Goal: Transaction & Acquisition: Purchase product/service

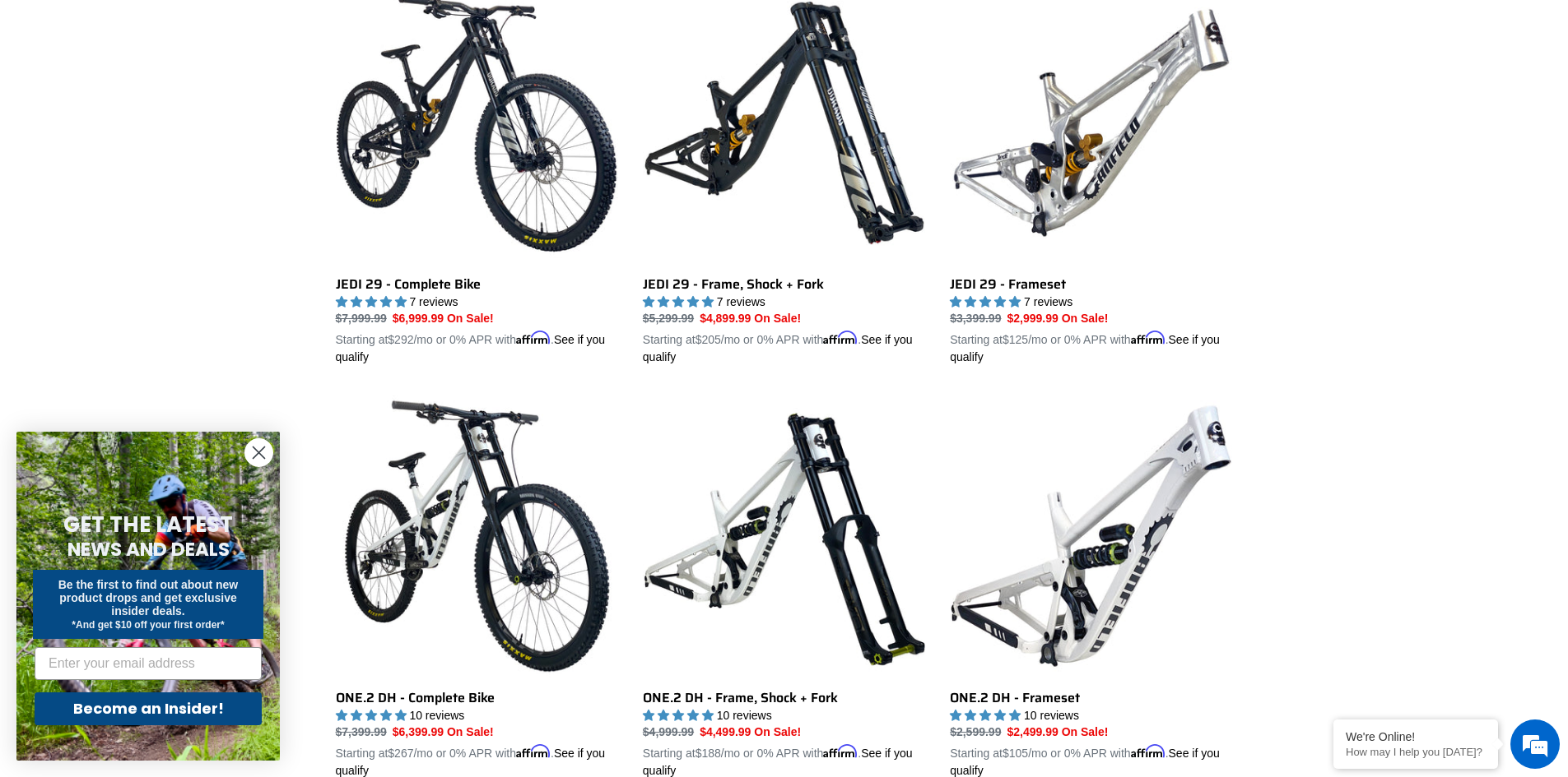
scroll to position [493, 0]
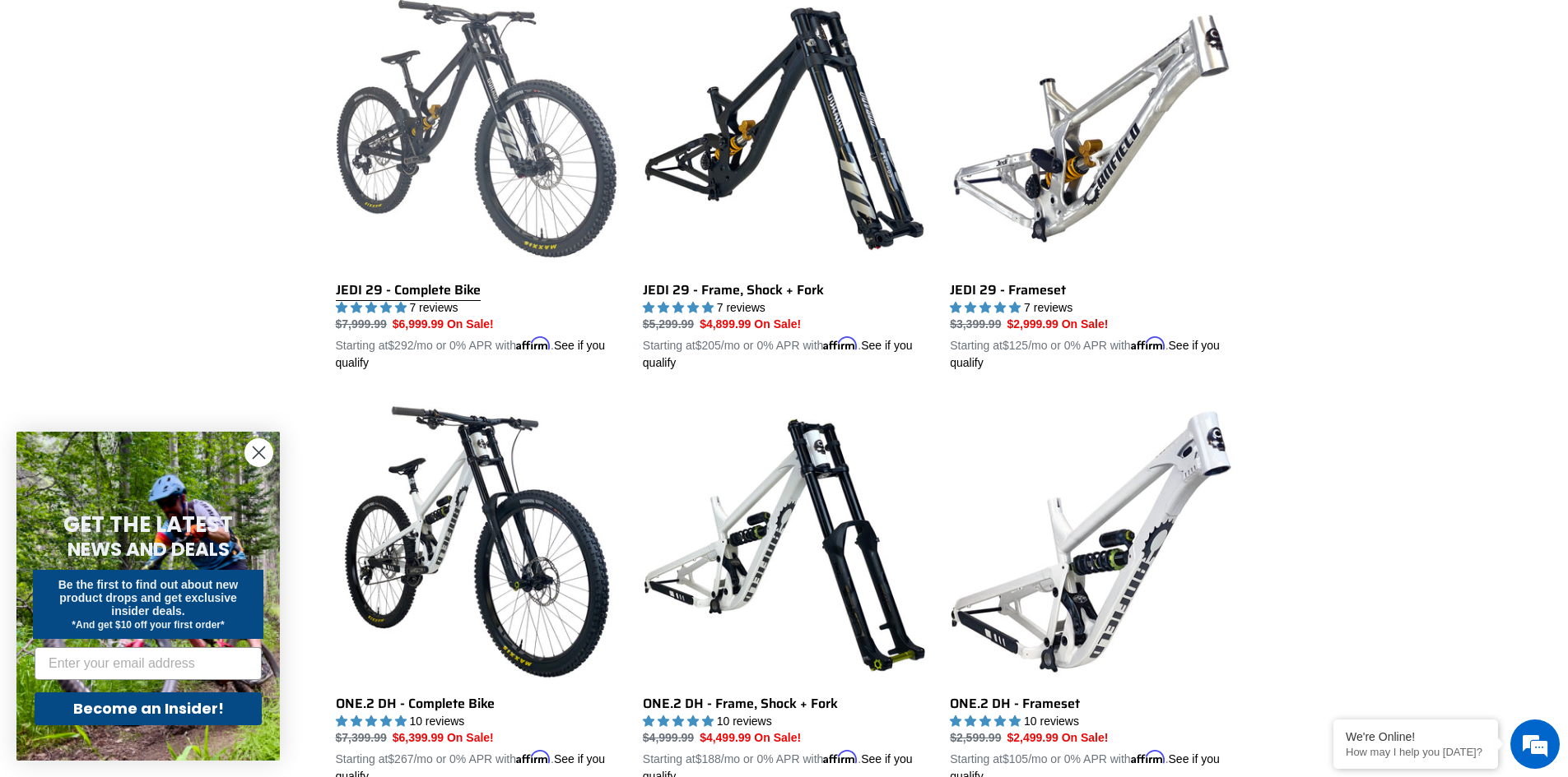
click at [400, 285] on link "JEDI 29 - Complete Bike" at bounding box center [477, 180] width 282 height 385
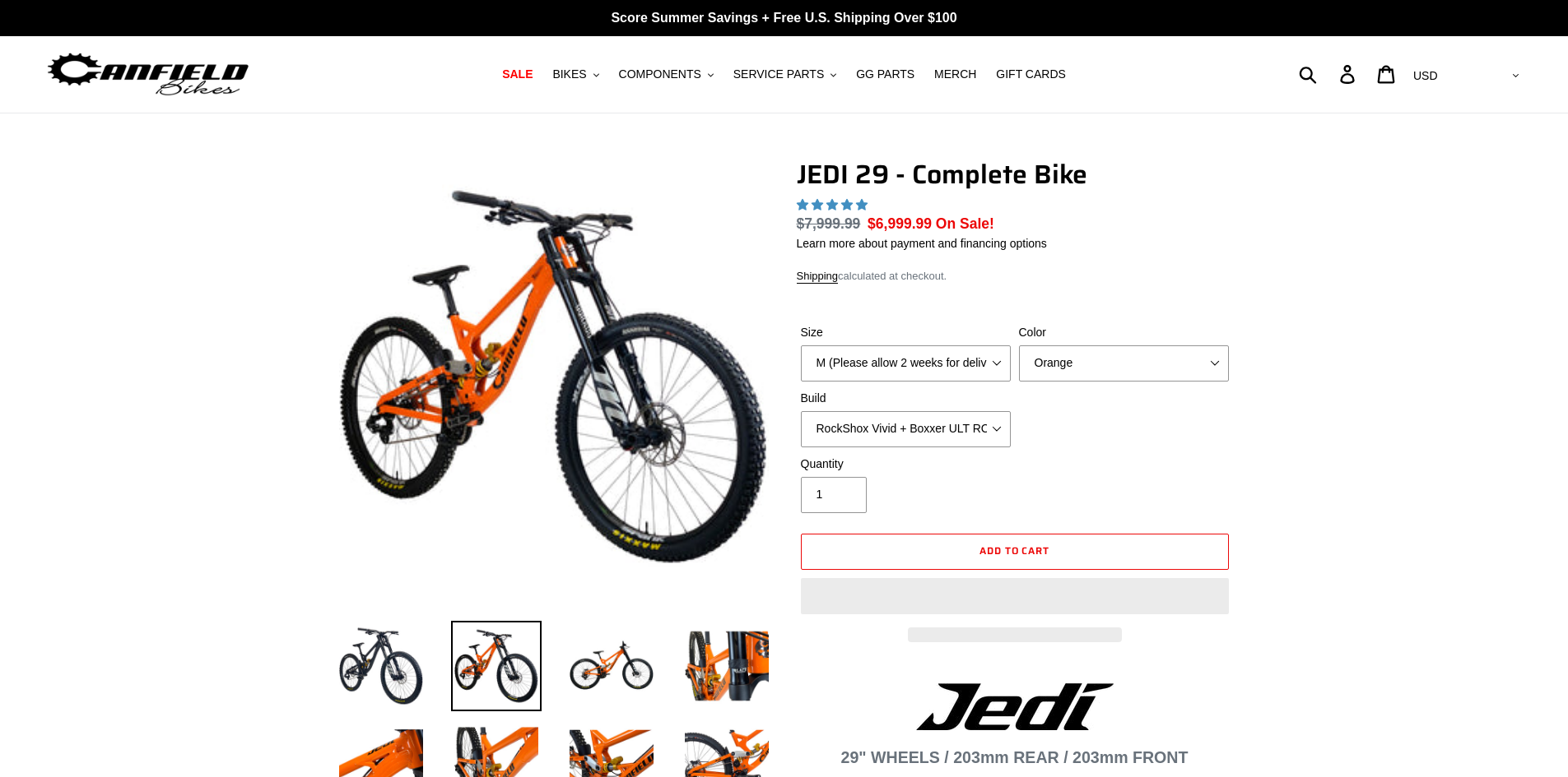
select select "highest-rating"
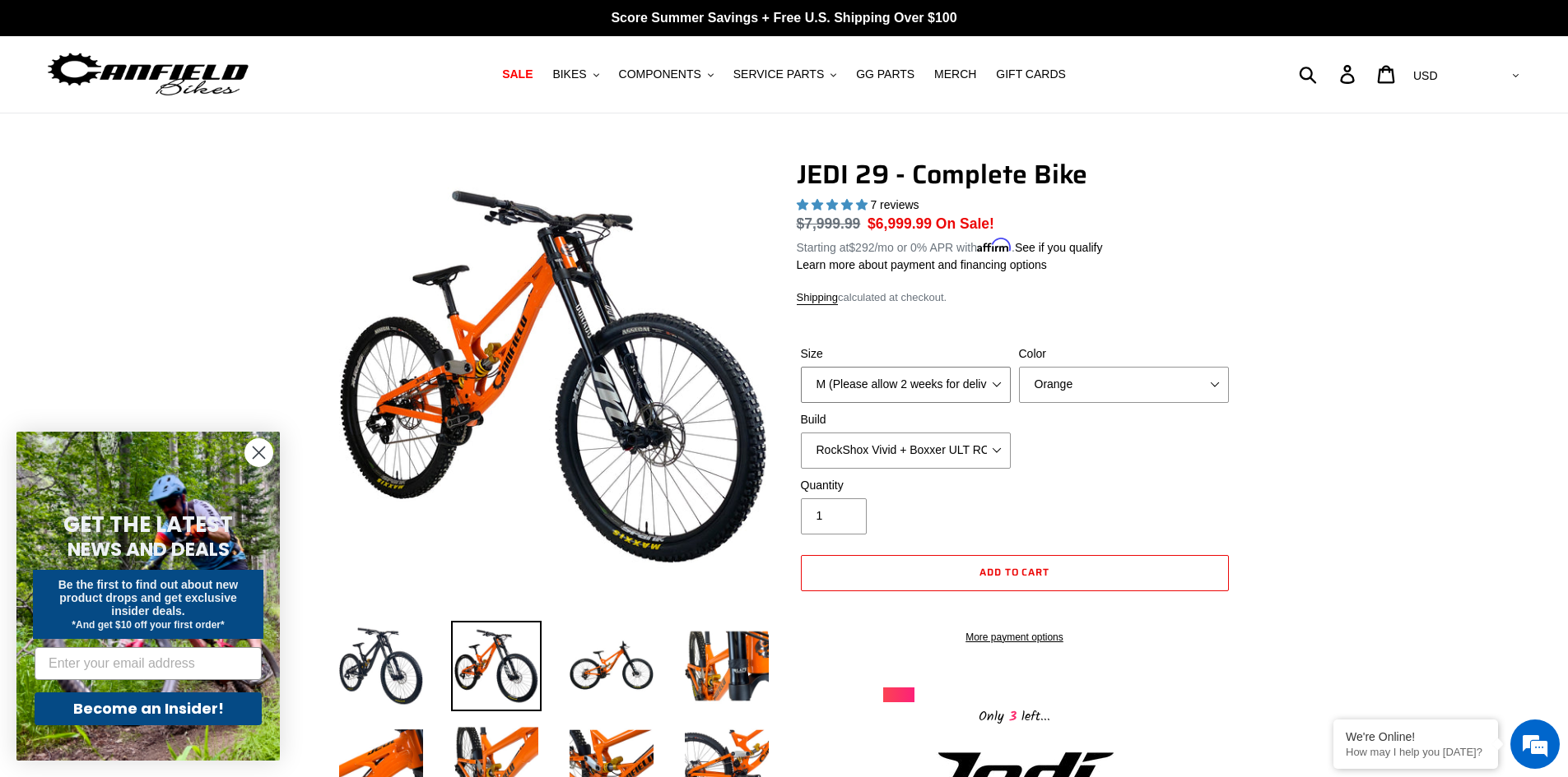
click at [989, 388] on select "M (Please allow 2 weeks for delivery) L (Please allow 2 weeks for delivery) XL …" at bounding box center [905, 384] width 210 height 36
click at [1123, 252] on dl "Regular price $7,999.99 Sale price $6,999.99 On Sale! Unit price / per Starting…" at bounding box center [1015, 235] width 436 height 42
click at [1106, 375] on select "Orange Stealth Black Raw" at bounding box center [1123, 384] width 210 height 36
click at [1019, 367] on select "Orange Stealth Black Raw" at bounding box center [1123, 384] width 210 height 36
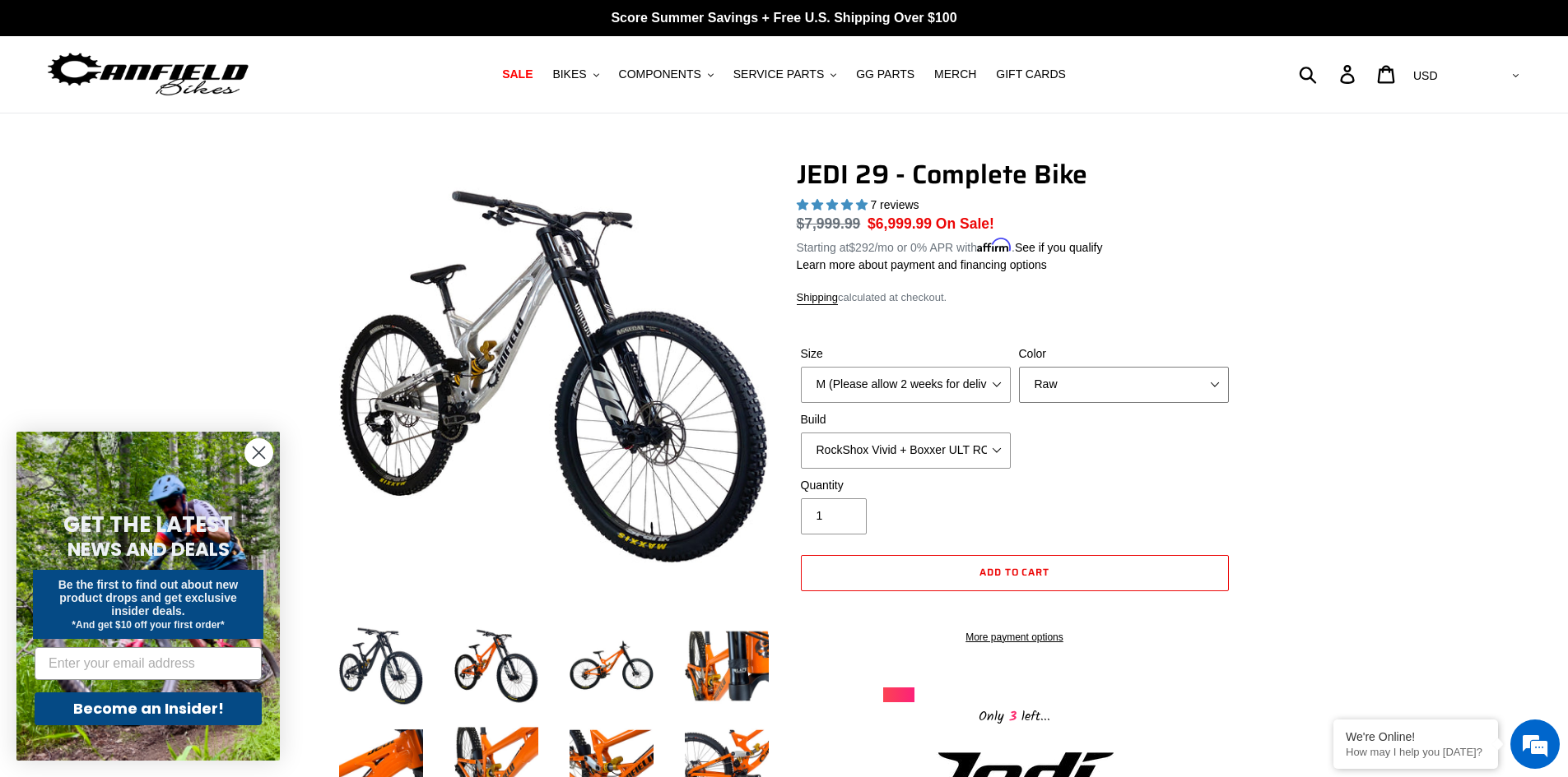
click at [1099, 392] on select "Orange Stealth Black Raw" at bounding box center [1123, 384] width 210 height 36
click at [1019, 367] on select "Orange Stealth Black Raw" at bounding box center [1123, 384] width 210 height 36
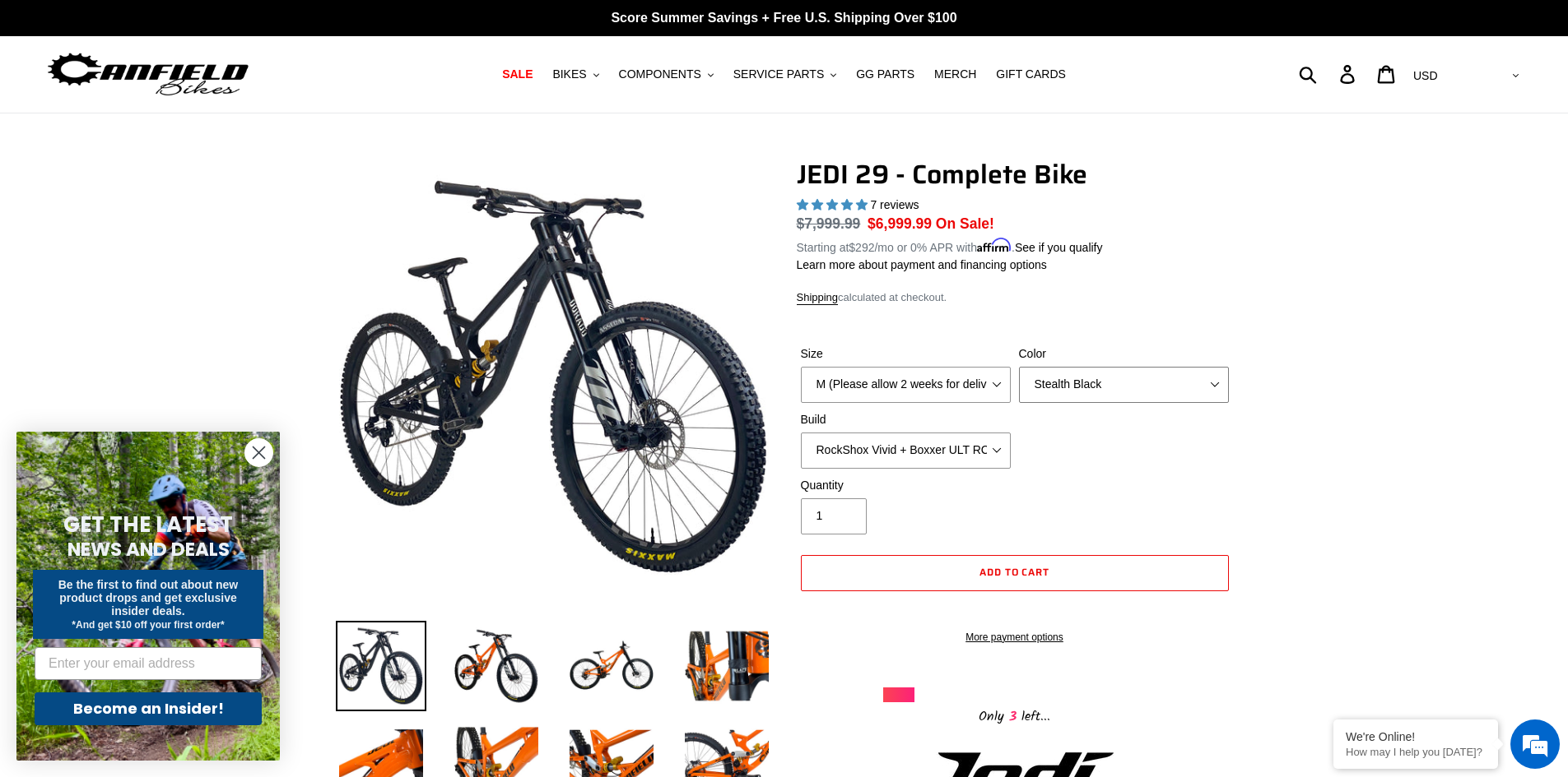
click at [1096, 395] on select "Orange Stealth Black Raw" at bounding box center [1123, 384] width 210 height 36
select select "Raw"
click at [1019, 367] on select "Orange Stealth Black Raw" at bounding box center [1123, 384] width 210 height 36
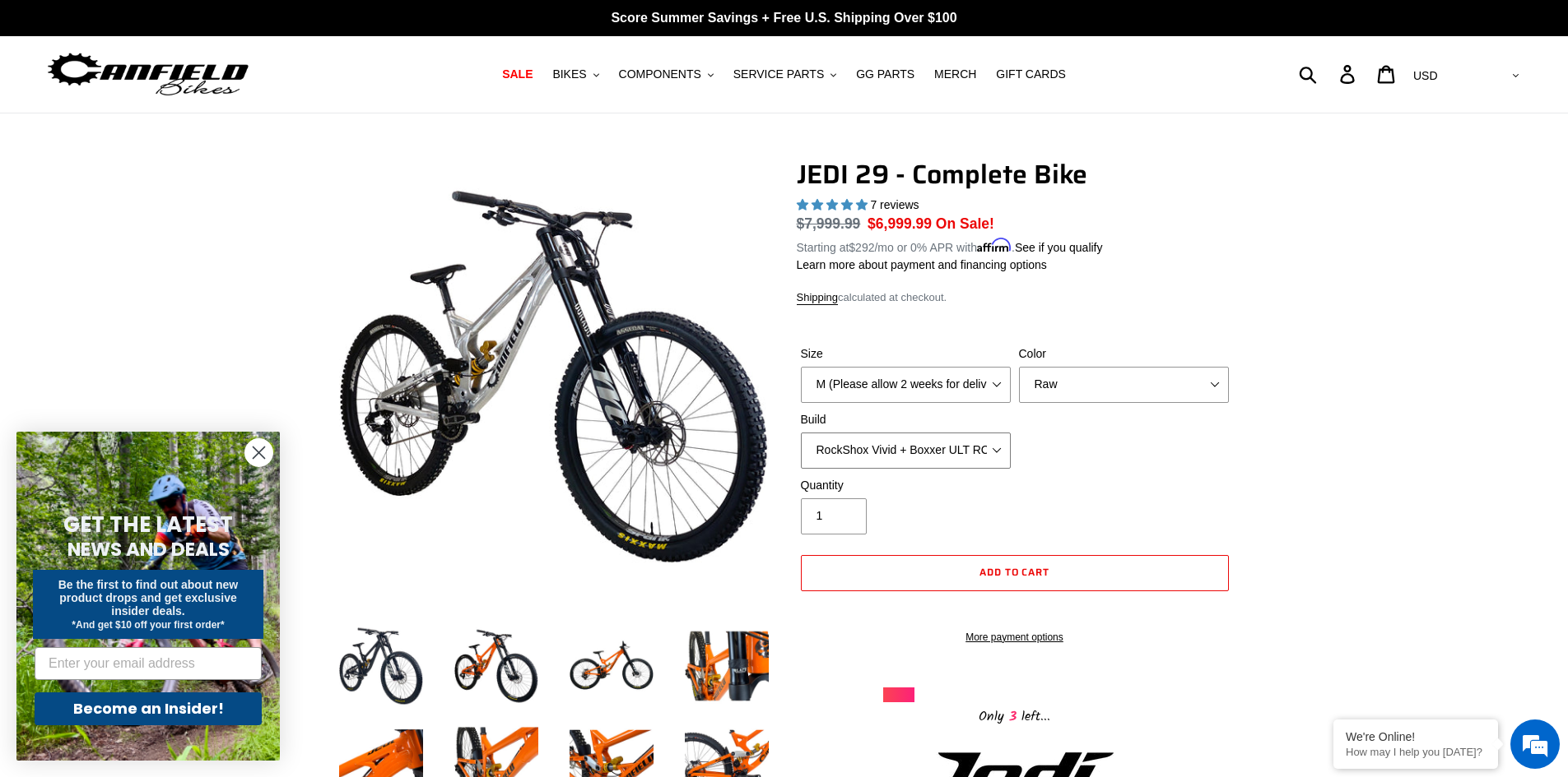
click at [977, 450] on select "RockShox Vivid + Boxxer ULT RC2 C3 200 + SRAM XO RockShox Vivid + Boxxer ULT RC…" at bounding box center [905, 450] width 210 height 36
click at [800, 432] on select "RockShox Vivid + Boxxer ULT RC2 C3 200 + SRAM XO RockShox Vivid + Boxxer ULT RC…" at bounding box center [905, 450] width 210 height 36
click at [938, 444] on select "RockShox Vivid + Boxxer ULT RC2 C3 200 + SRAM XO RockShox Vivid + Boxxer ULT RC…" at bounding box center [905, 450] width 210 height 36
select select "EXT [PERSON_NAME] V3 + EXT Vaia 200 + SRAM XO"
click at [800, 432] on select "RockShox Vivid + Boxxer ULT RC2 C3 200 + SRAM XO RockShox Vivid + Boxxer ULT RC…" at bounding box center [905, 450] width 210 height 36
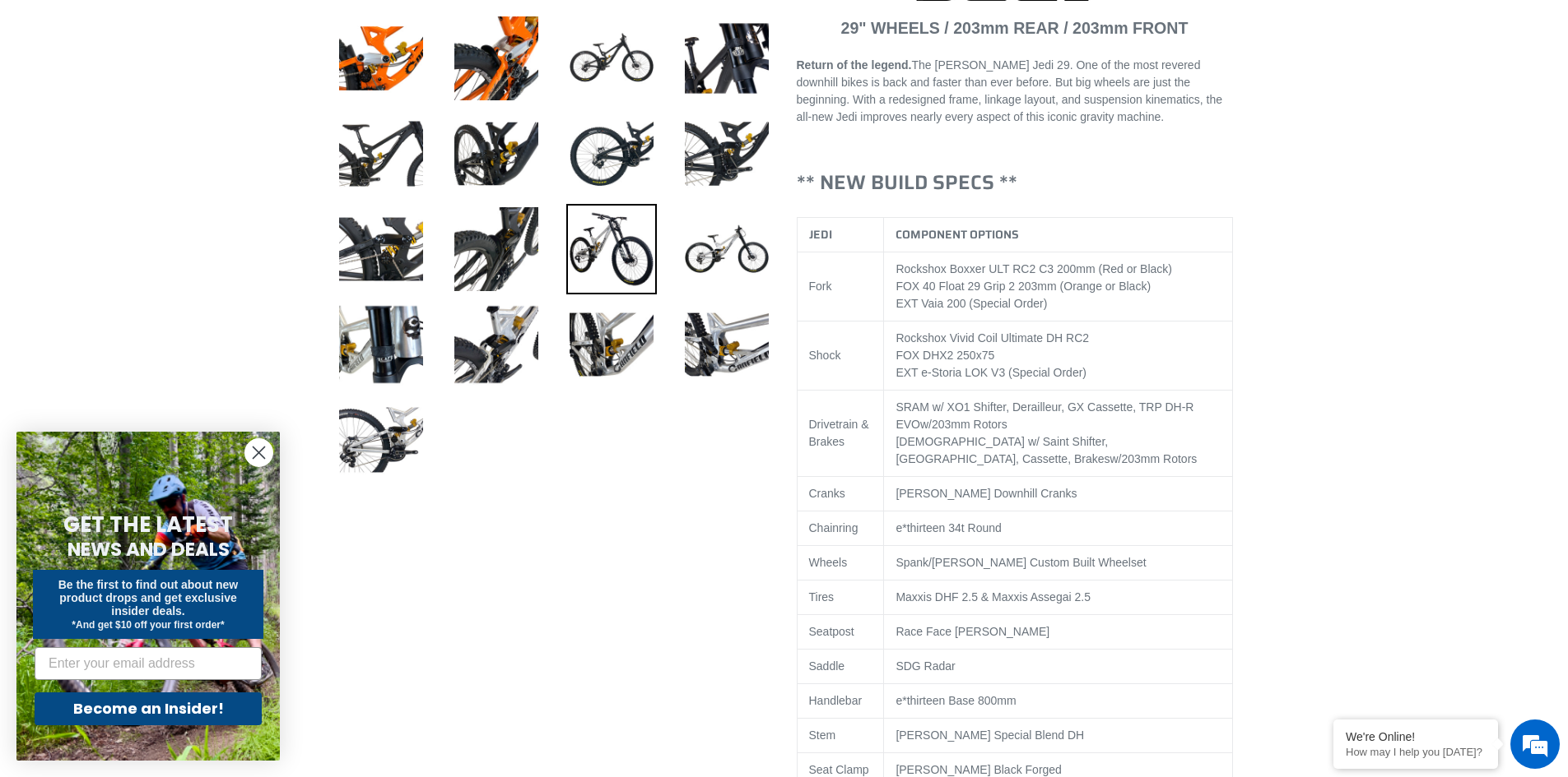
scroll to position [822, 0]
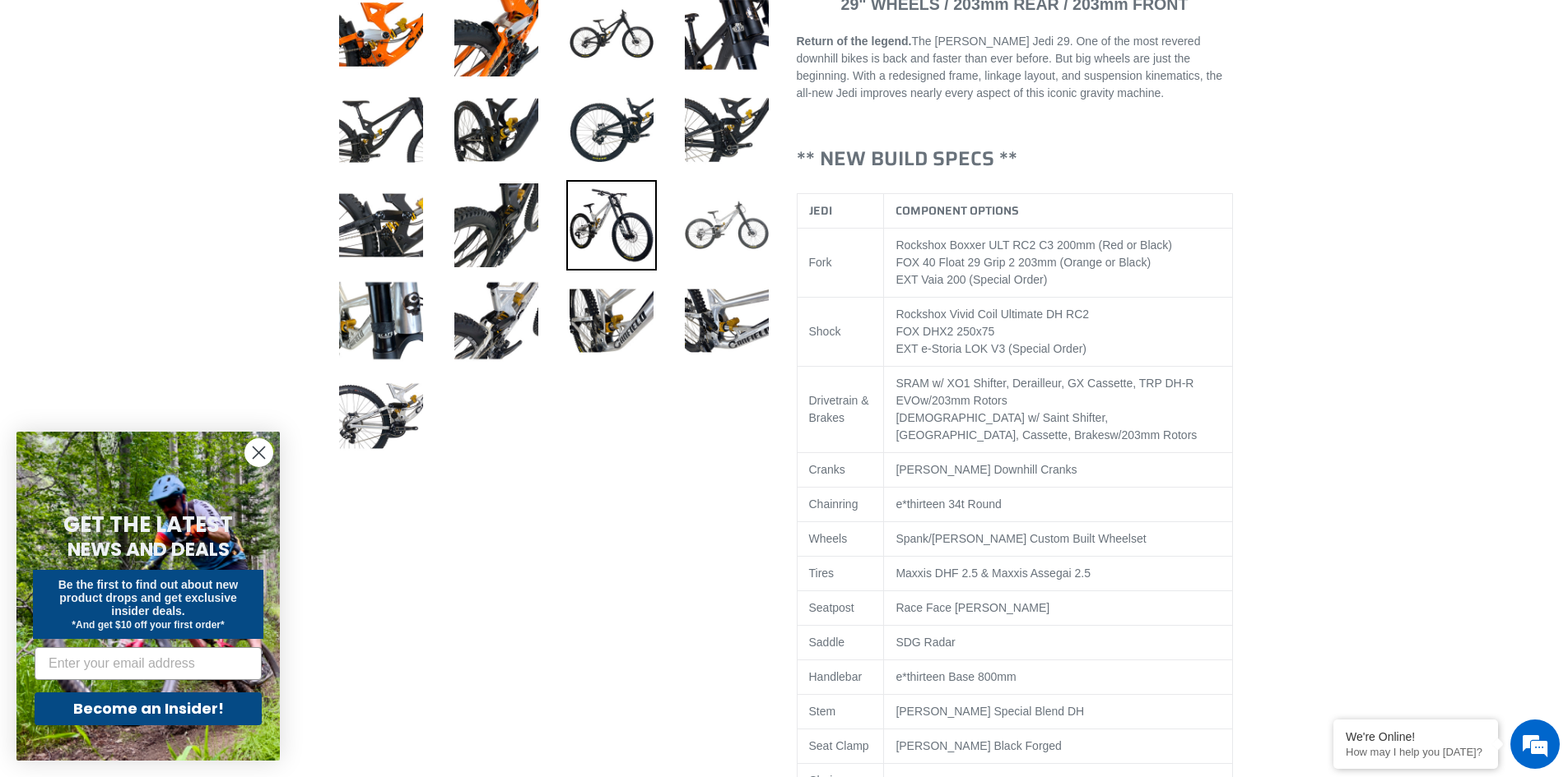
click at [760, 210] on img at bounding box center [727, 226] width 91 height 91
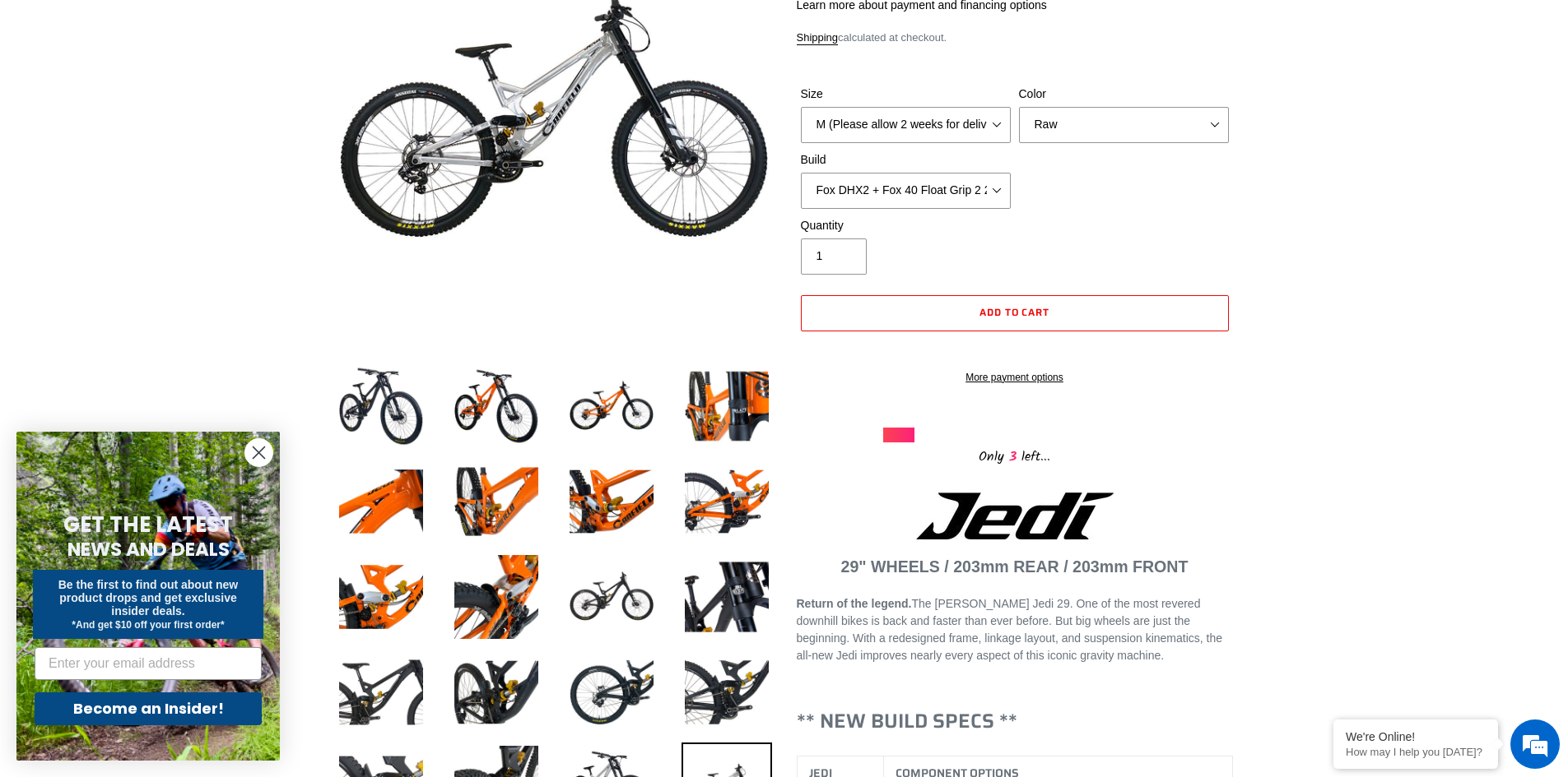
scroll to position [82, 0]
